Goal: Information Seeking & Learning: Learn about a topic

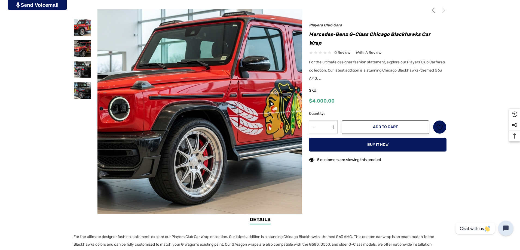
scroll to position [109, 0]
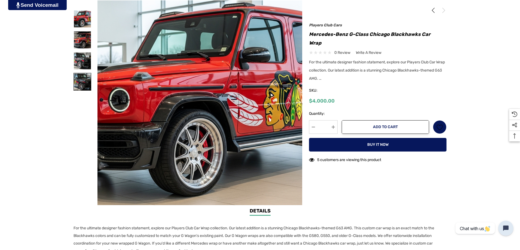
click at [75, 86] on img at bounding box center [82, 81] width 17 height 17
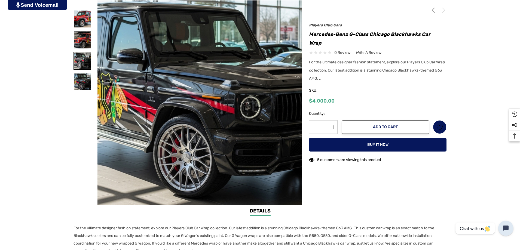
click at [79, 63] on img at bounding box center [82, 60] width 17 height 17
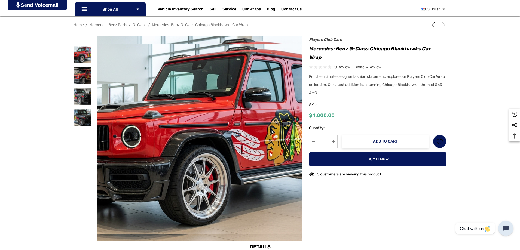
scroll to position [82, 0]
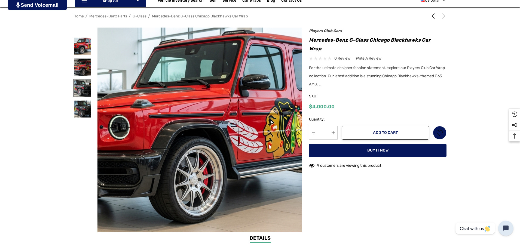
click at [78, 89] on img at bounding box center [82, 88] width 17 height 17
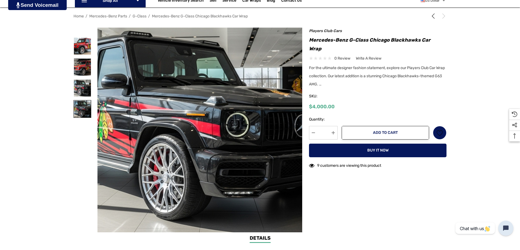
click at [78, 102] on img at bounding box center [82, 108] width 17 height 17
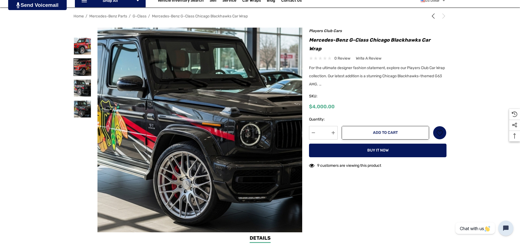
click at [82, 68] on img at bounding box center [82, 67] width 17 height 17
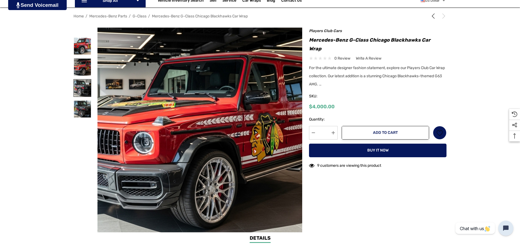
click at [82, 86] on img at bounding box center [82, 88] width 17 height 17
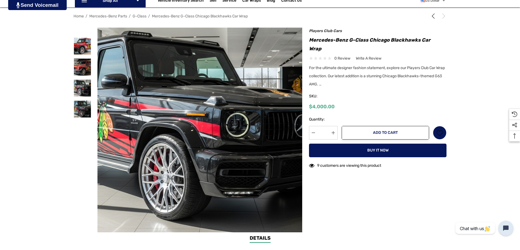
click at [82, 98] on div at bounding box center [83, 88] width 18 height 21
click at [80, 106] on img at bounding box center [82, 108] width 17 height 17
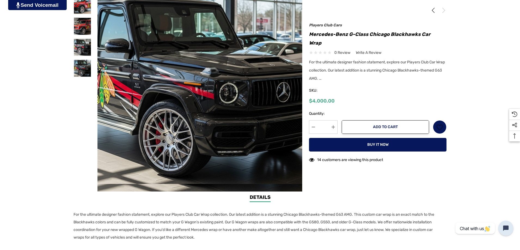
scroll to position [191, 0]
